Goal: Find specific page/section: Find specific page/section

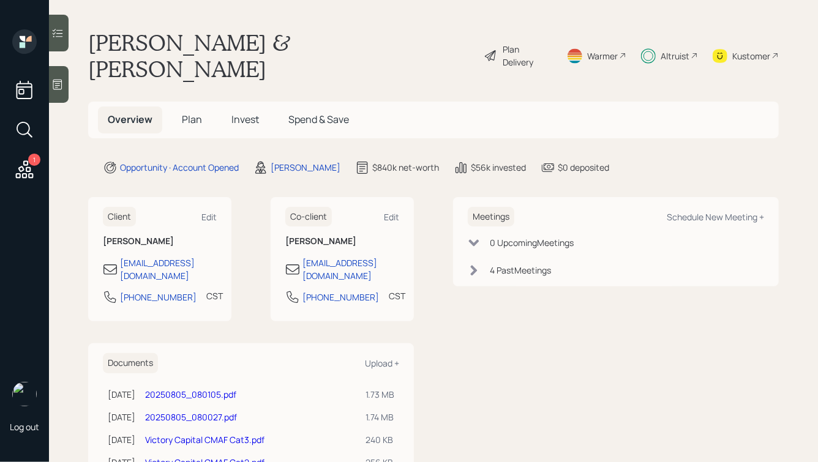
click at [683, 50] on div "Altruist" at bounding box center [674, 56] width 29 height 13
click at [173, 38] on h1 "[PERSON_NAME] & [PERSON_NAME]" at bounding box center [281, 55] width 386 height 53
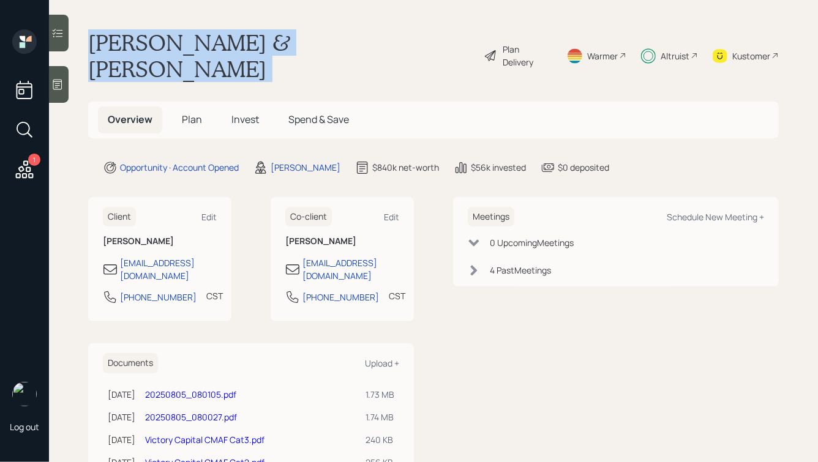
click at [173, 38] on h1 "[PERSON_NAME] & [PERSON_NAME]" at bounding box center [281, 55] width 386 height 53
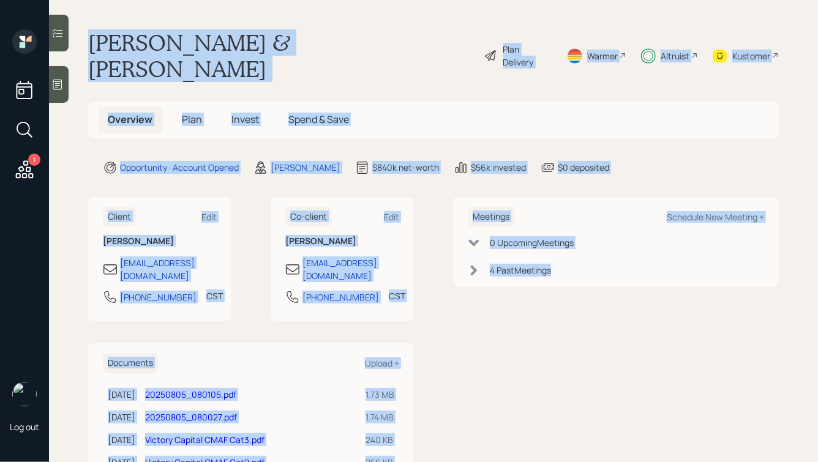
drag, startPoint x: 95, startPoint y: 43, endPoint x: 578, endPoint y: 256, distance: 527.9
click at [578, 256] on main "[PERSON_NAME] & [PERSON_NAME] Plan Delivery Warmer Altruist Kustomer Overview P…" at bounding box center [433, 231] width 769 height 462
click at [578, 256] on div "Meetings Schedule New Meeting + 0 Upcoming Meeting s 4 Past Meeting s" at bounding box center [616, 242] width 326 height 90
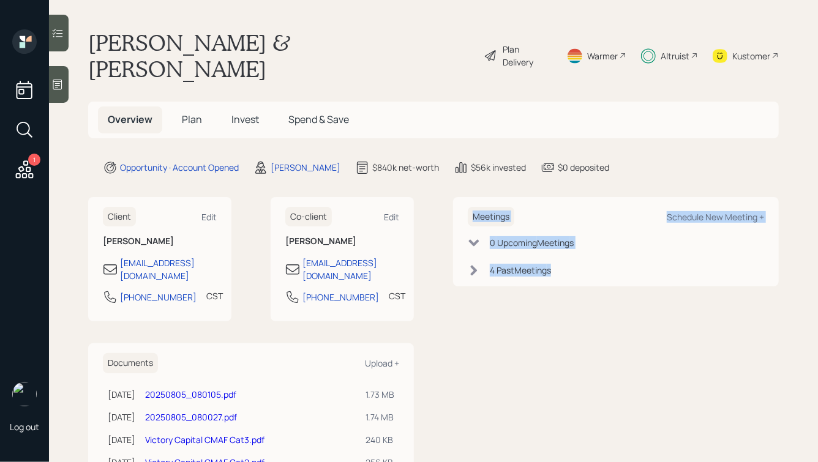
drag, startPoint x: 592, startPoint y: 257, endPoint x: 458, endPoint y: 154, distance: 169.3
click at [458, 154] on main "[PERSON_NAME] & [PERSON_NAME] Plan Delivery Warmer Altruist Kustomer Overview P…" at bounding box center [433, 231] width 769 height 462
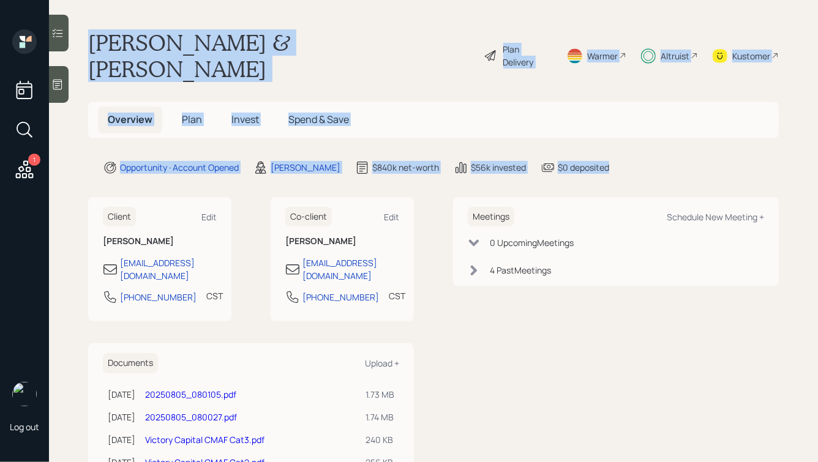
drag, startPoint x: 613, startPoint y: 144, endPoint x: 368, endPoint y: 4, distance: 282.4
click at [368, 4] on main "[PERSON_NAME] & [PERSON_NAME] Plan Delivery Warmer Altruist Kustomer Overview P…" at bounding box center [433, 231] width 769 height 462
click at [332, 28] on main "[PERSON_NAME] & [PERSON_NAME] Plan Delivery Warmer Altruist Kustomer Overview P…" at bounding box center [433, 231] width 769 height 462
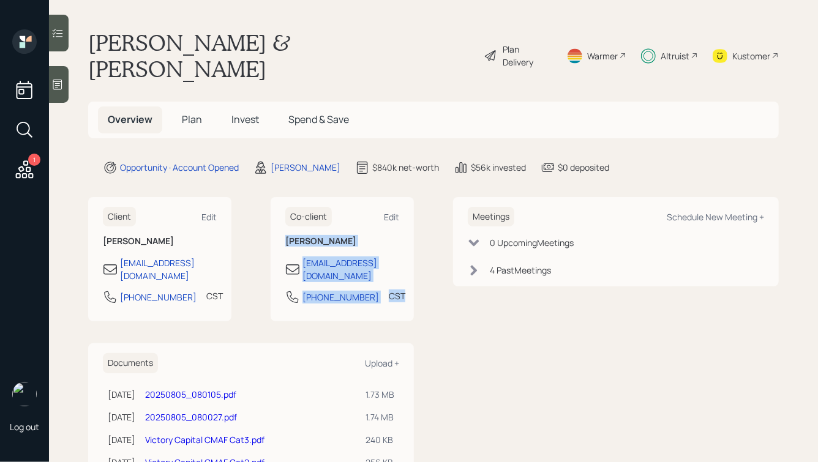
drag, startPoint x: 288, startPoint y: 217, endPoint x: 395, endPoint y: 274, distance: 121.6
click at [395, 274] on div "Co-client Edit [PERSON_NAME] [EMAIL_ADDRESS][DOMAIN_NAME] [PHONE_NUMBER] CST Cu…" at bounding box center [342, 259] width 143 height 125
drag, startPoint x: 402, startPoint y: 271, endPoint x: 266, endPoint y: 141, distance: 188.3
click at [266, 141] on main "[PERSON_NAME] & [PERSON_NAME] Plan Delivery Warmer Altruist Kustomer Overview P…" at bounding box center [433, 231] width 769 height 462
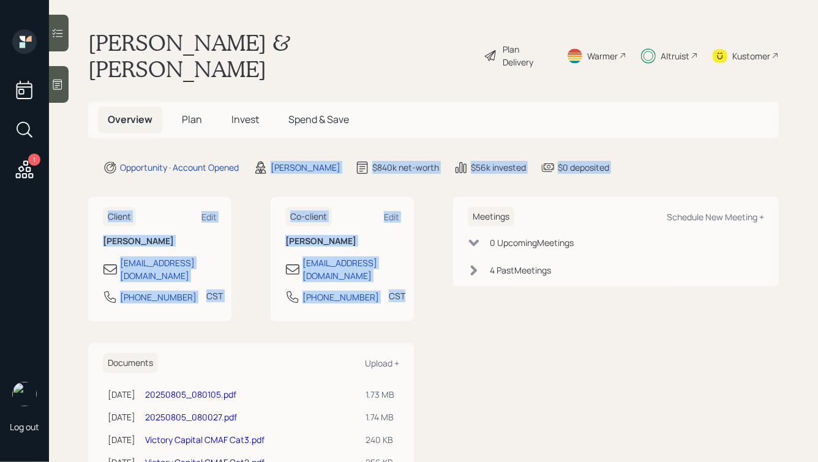
click at [268, 169] on main "[PERSON_NAME] & [PERSON_NAME] Plan Delivery Warmer Altruist Kustomer Overview P…" at bounding box center [433, 231] width 769 height 462
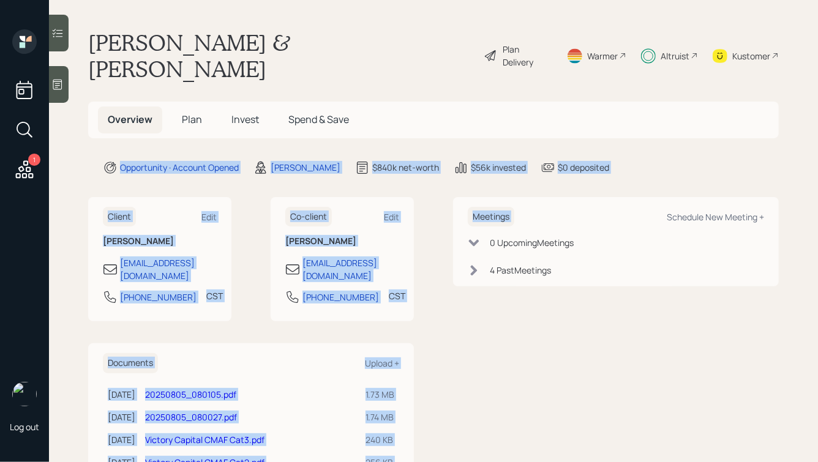
drag, startPoint x: 623, startPoint y: 149, endPoint x: 391, endPoint y: 57, distance: 249.7
click at [397, 61] on main "[PERSON_NAME] & [PERSON_NAME] Plan Delivery Warmer Altruist Kustomer Overview P…" at bounding box center [433, 231] width 769 height 462
click at [391, 57] on main "[PERSON_NAME] & [PERSON_NAME] Plan Delivery Warmer Altruist Kustomer Overview P…" at bounding box center [433, 231] width 769 height 462
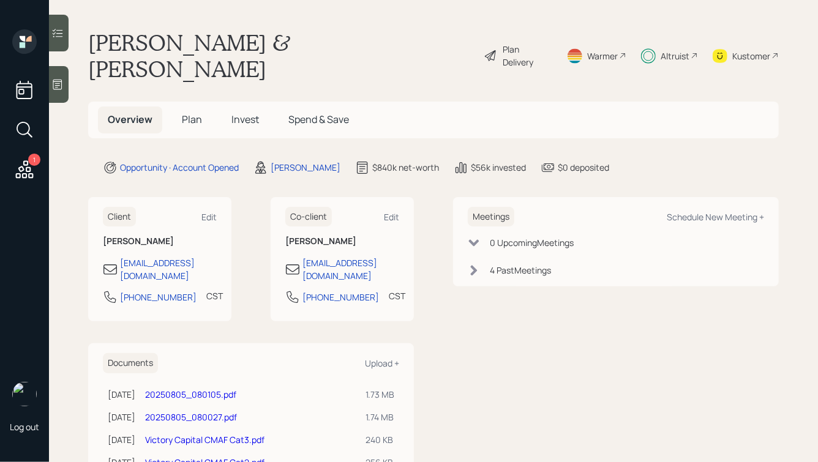
drag, startPoint x: 91, startPoint y: 39, endPoint x: 397, endPoint y: 213, distance: 352.5
click at [397, 213] on main "Catarino & Valerie Guzman Plan Delivery Warmer Altruist Kustomer Overview Plan …" at bounding box center [433, 231] width 769 height 462
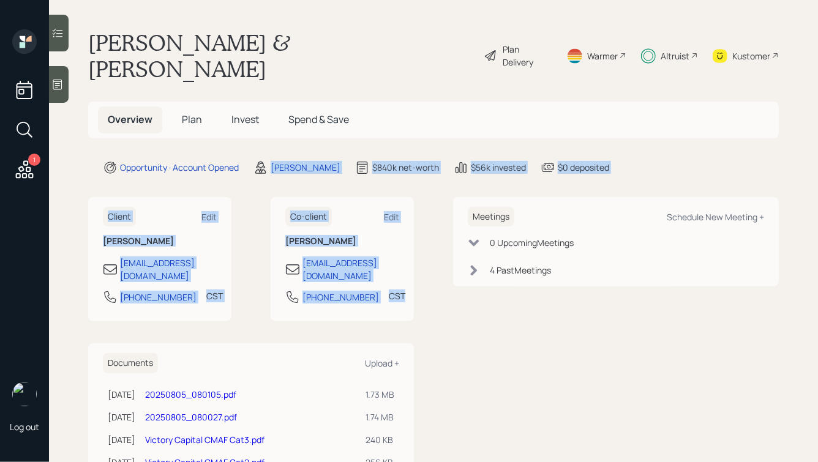
drag, startPoint x: 417, startPoint y: 269, endPoint x: 260, endPoint y: 116, distance: 219.9
click at [260, 116] on main "Catarino & Valerie Guzman Plan Delivery Warmer Altruist Kustomer Overview Plan …" at bounding box center [433, 231] width 769 height 462
click at [291, 164] on main "Catarino & Valerie Guzman Plan Delivery Warmer Altruist Kustomer Overview Plan …" at bounding box center [433, 231] width 769 height 462
